Goal: Task Accomplishment & Management: Use online tool/utility

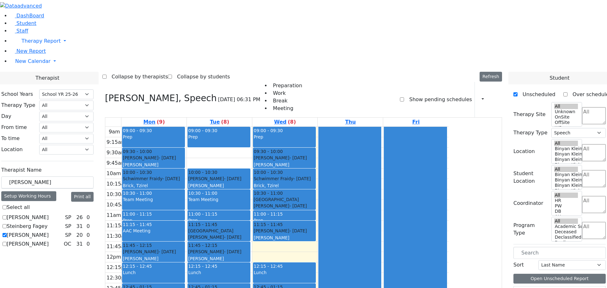
select select "212"
select select "3"
click at [21, 44] on span "Therapy Report" at bounding box center [40, 41] width 39 height 6
click at [31, 19] on span "DashBoard" at bounding box center [30, 16] width 28 height 6
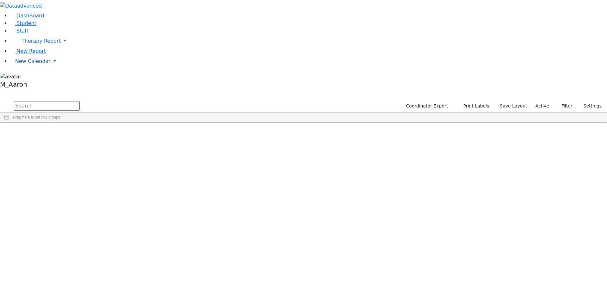
click at [32, 64] on span "New Calendar" at bounding box center [32, 61] width 35 height 6
click at [34, 84] on span "Teacher Report" at bounding box center [34, 81] width 38 height 6
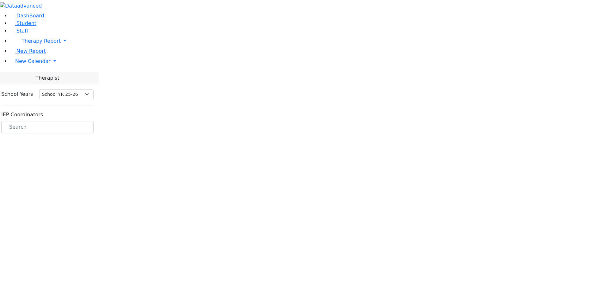
select select "212"
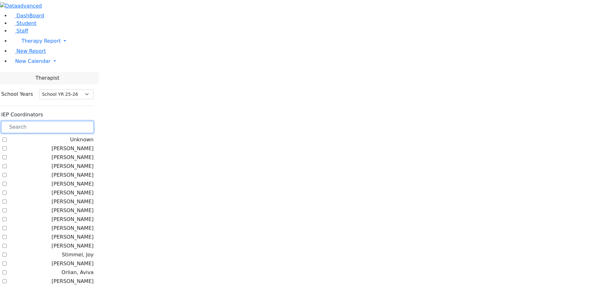
click at [94, 121] on input "text" at bounding box center [47, 127] width 92 height 12
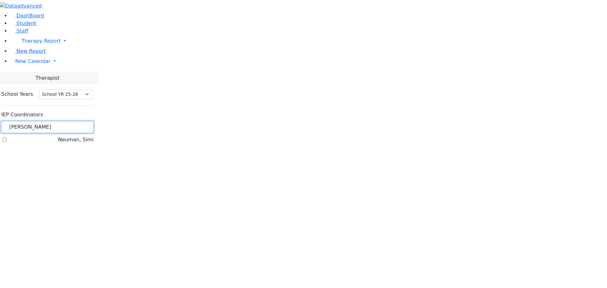
type input "[PERSON_NAME]"
click at [88, 136] on label "Neuman, Simi" at bounding box center [75, 140] width 35 height 8
click at [79, 136] on label "Neuman, Simi" at bounding box center [75, 140] width 35 height 8
click at [7, 137] on input "Neuman, Simi" at bounding box center [5, 139] width 4 height 4
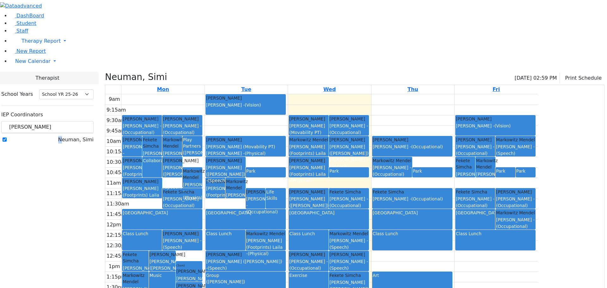
click at [79, 136] on label "Neuman, Simi" at bounding box center [75, 140] width 35 height 8
click at [7, 137] on input "Neuman, Simi" at bounding box center [5, 139] width 4 height 4
checkbox input "false"
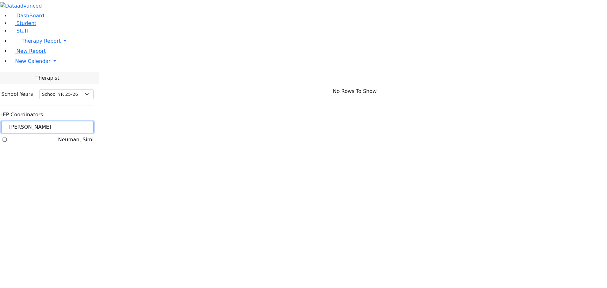
click at [88, 121] on input "[PERSON_NAME]" at bounding box center [47, 127] width 92 height 12
drag, startPoint x: 102, startPoint y: 56, endPoint x: 0, endPoint y: 69, distance: 102.5
click at [0, 64] on div "DashBoard Student Staff Therapy Report Student Old Calendar Report" at bounding box center [303, 75] width 607 height 150
type input "golo"
click at [94, 136] on label "[PERSON_NAME]" at bounding box center [73, 140] width 42 height 8
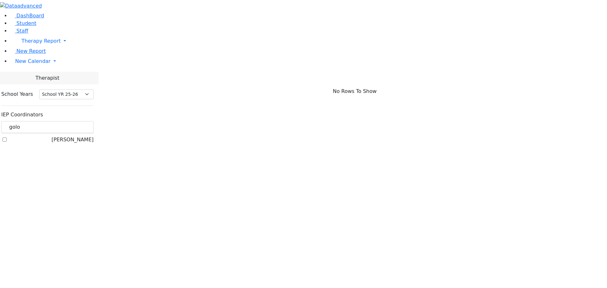
click at [7, 137] on input "[PERSON_NAME]" at bounding box center [5, 139] width 4 height 4
checkbox input "true"
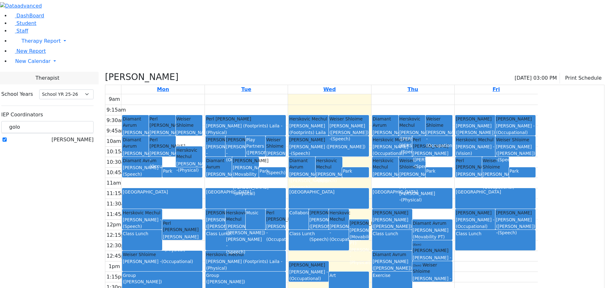
drag, startPoint x: 209, startPoint y: 67, endPoint x: 193, endPoint y: 64, distance: 15.7
click at [154, 143] on span "(Occupational)" at bounding box center [139, 145] width 32 height 5
